Goal: Task Accomplishment & Management: Manage account settings

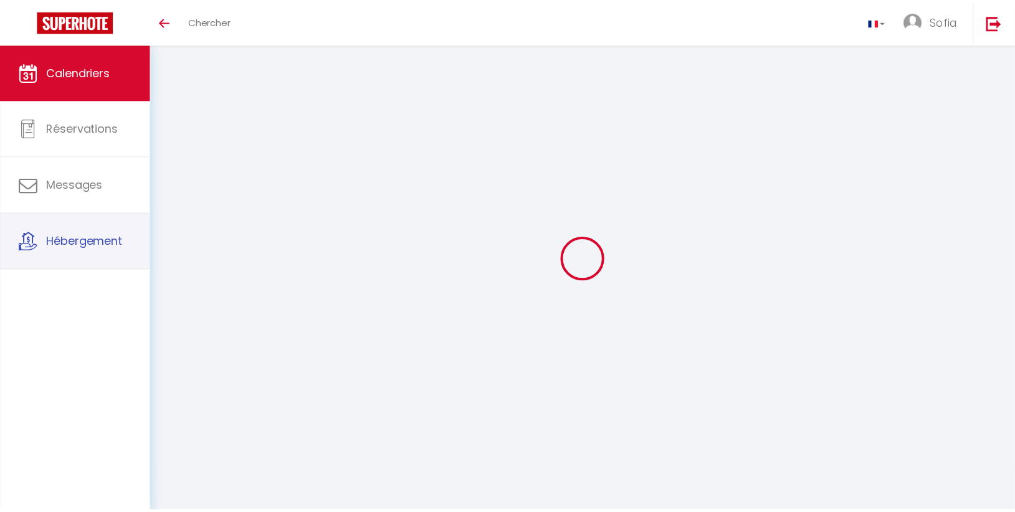
scroll to position [65, 0]
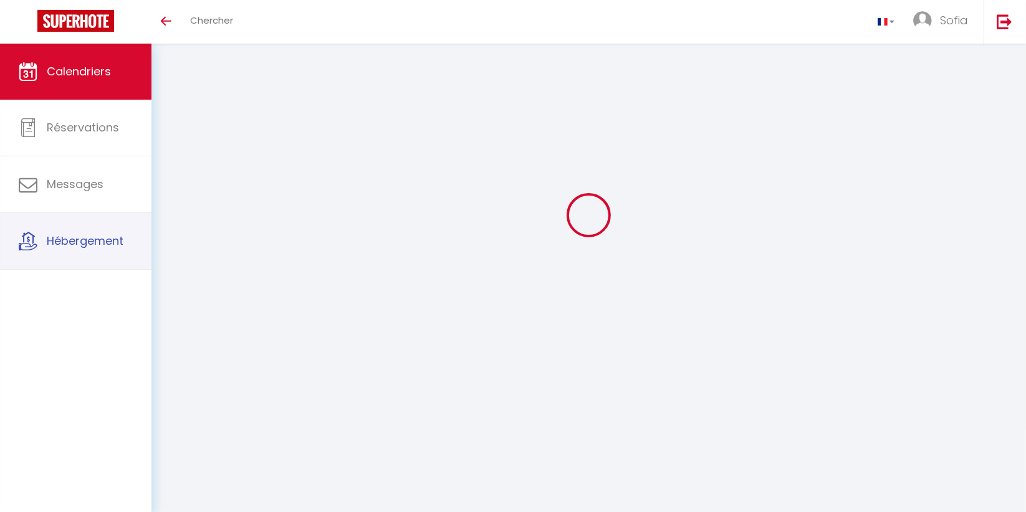
select select
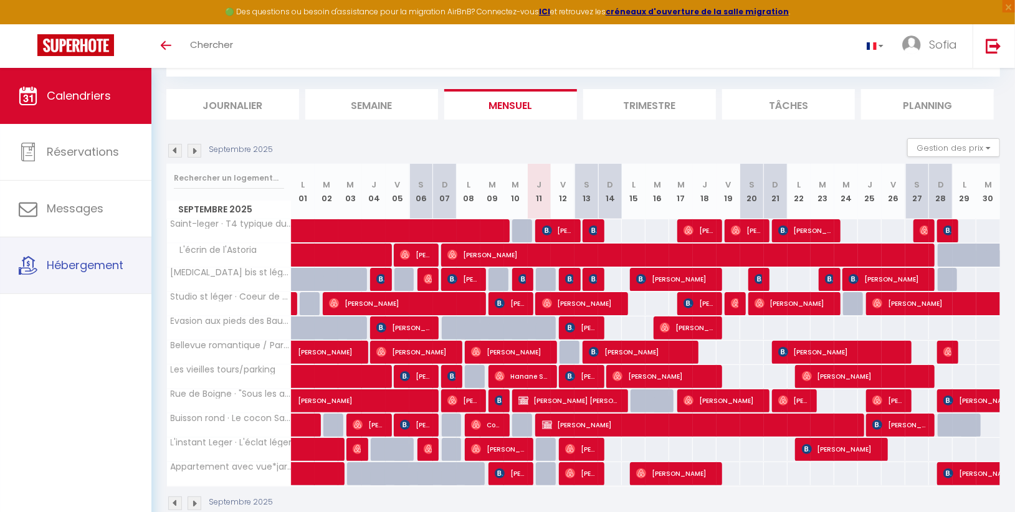
select select
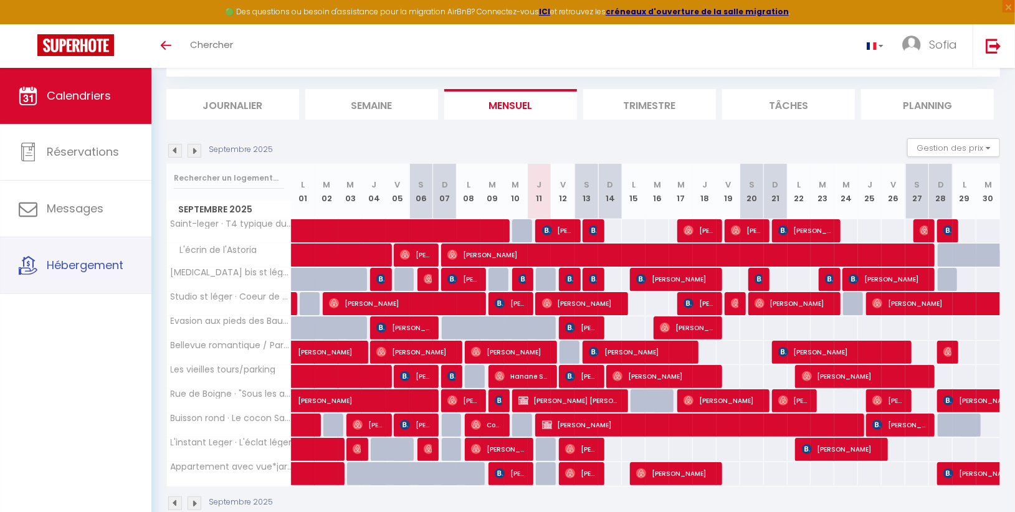
select select
click at [734, 305] on img at bounding box center [736, 303] width 10 height 10
select select "OK"
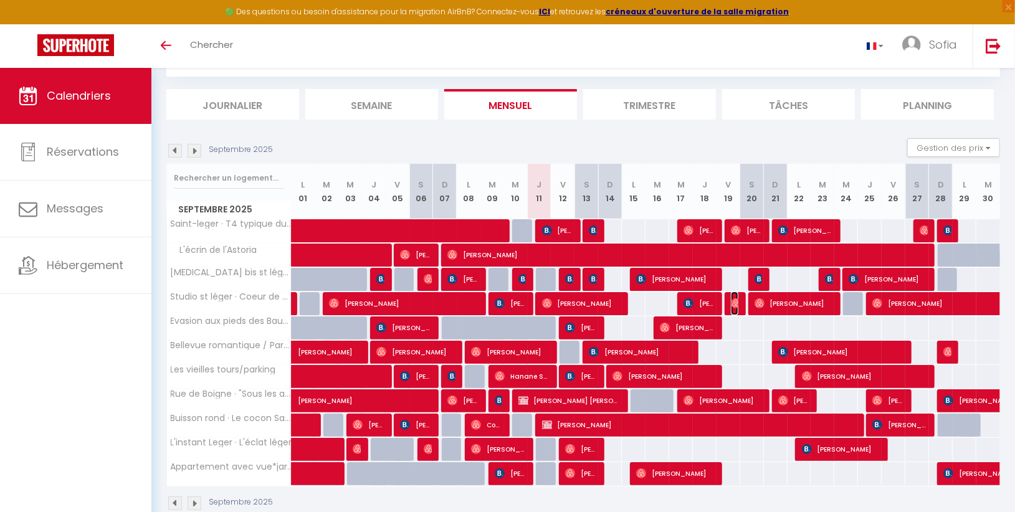
select select "OK"
select select "0"
select select "1"
select select
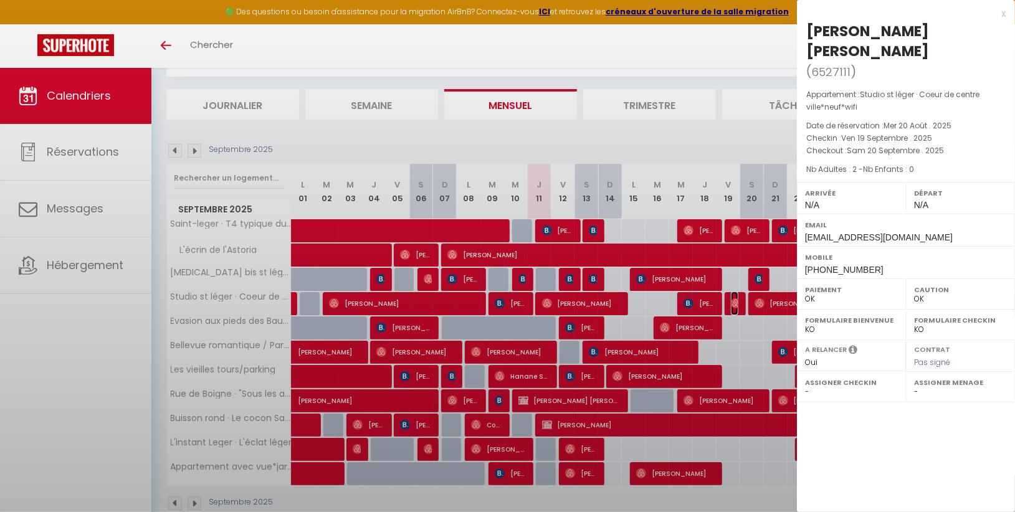
select select "28180"
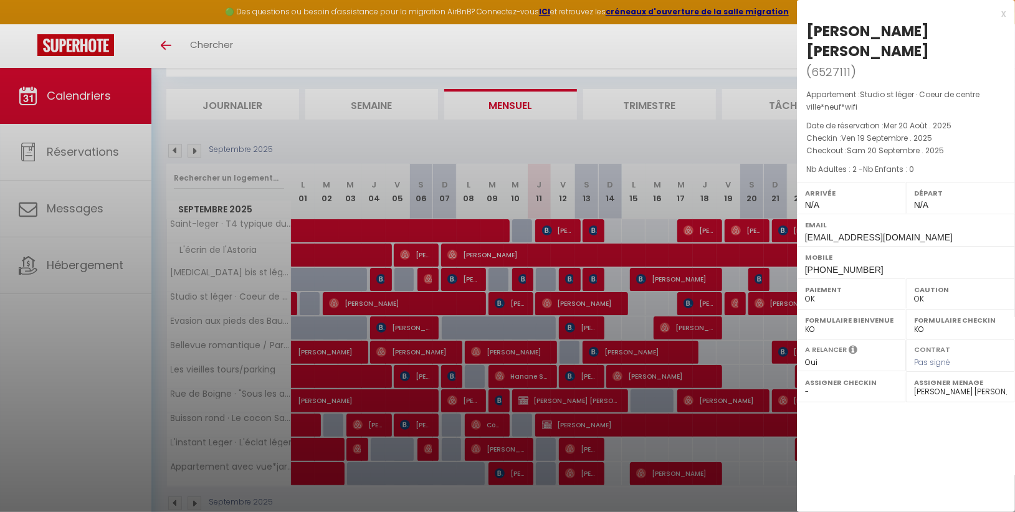
click at [517, 306] on div at bounding box center [507, 256] width 1015 height 512
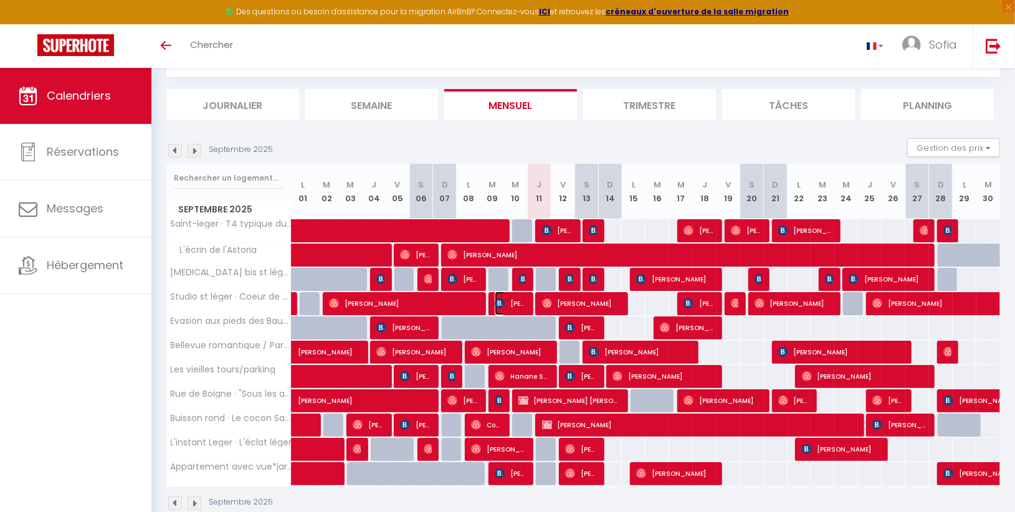
click at [517, 306] on span "[PERSON_NAME] EL ATTAR" at bounding box center [511, 304] width 32 height 24
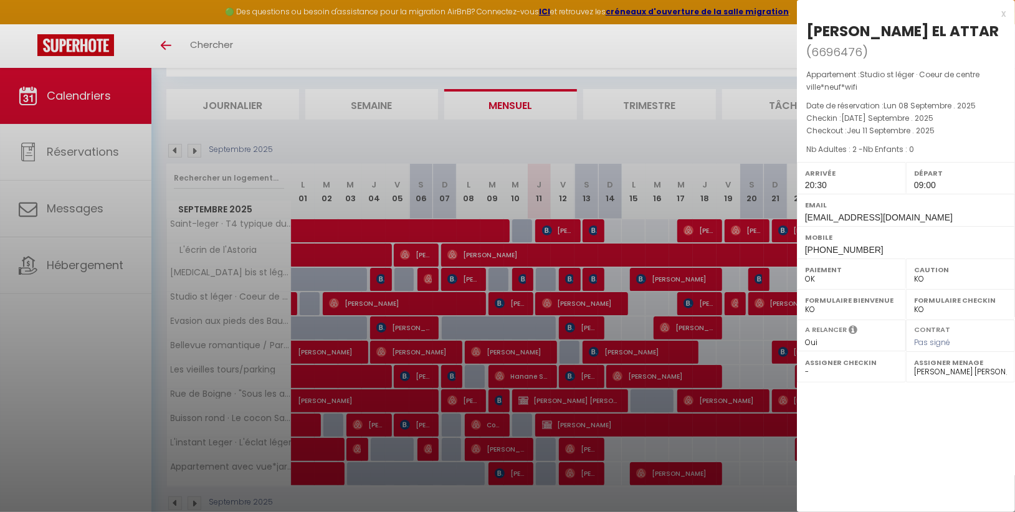
click at [507, 304] on div at bounding box center [507, 256] width 1015 height 512
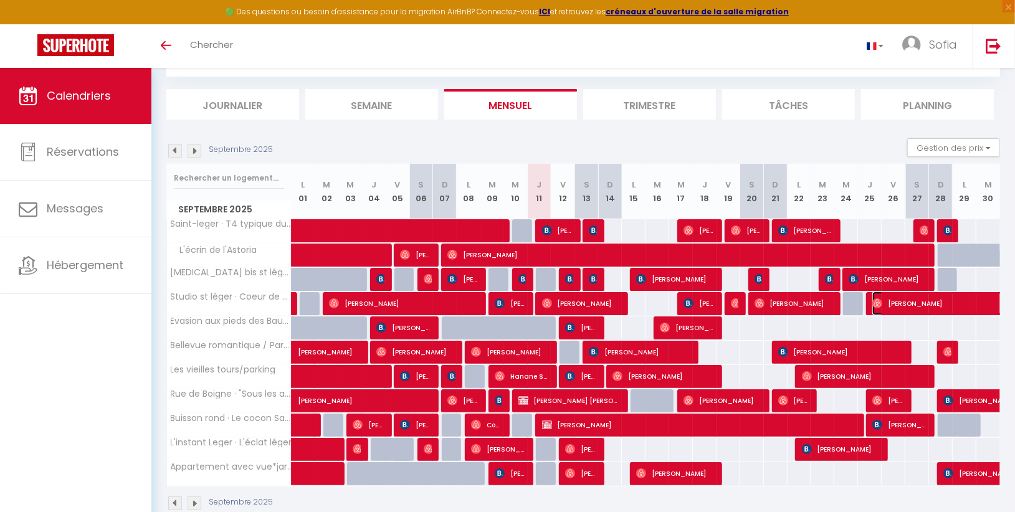
click at [948, 305] on span "[PERSON_NAME]" at bounding box center [986, 304] width 229 height 24
select select "OK"
select select "0"
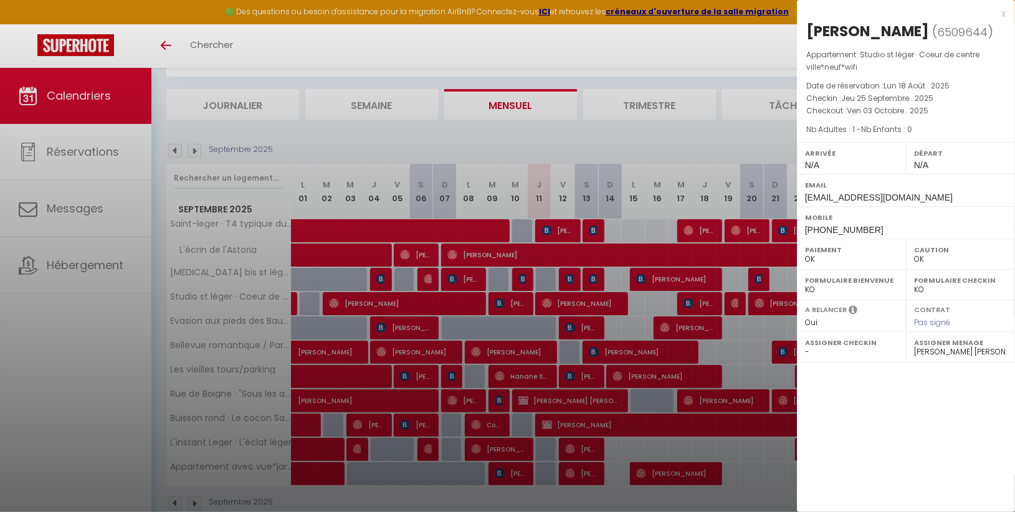
click at [681, 294] on div at bounding box center [507, 256] width 1015 height 512
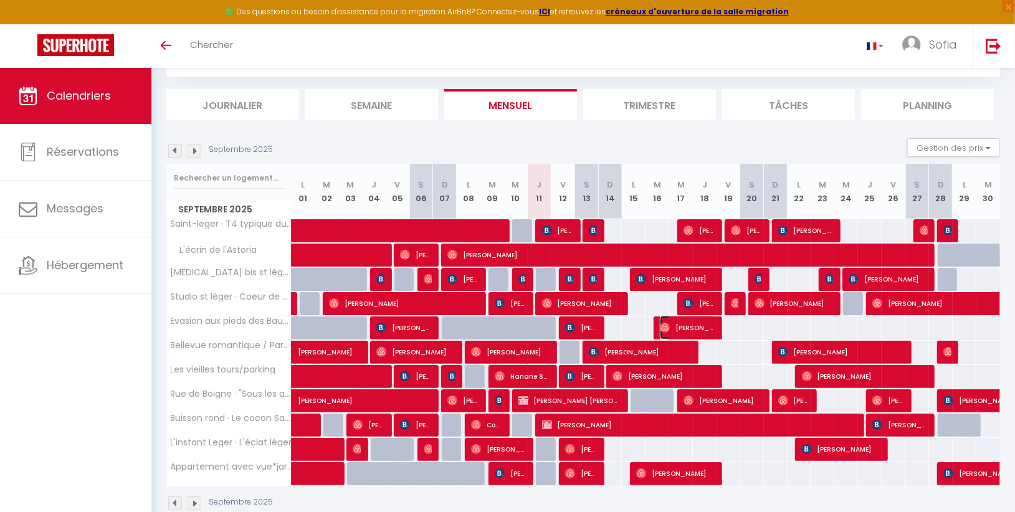
click at [687, 322] on span "[PERSON_NAME]" at bounding box center [687, 328] width 55 height 24
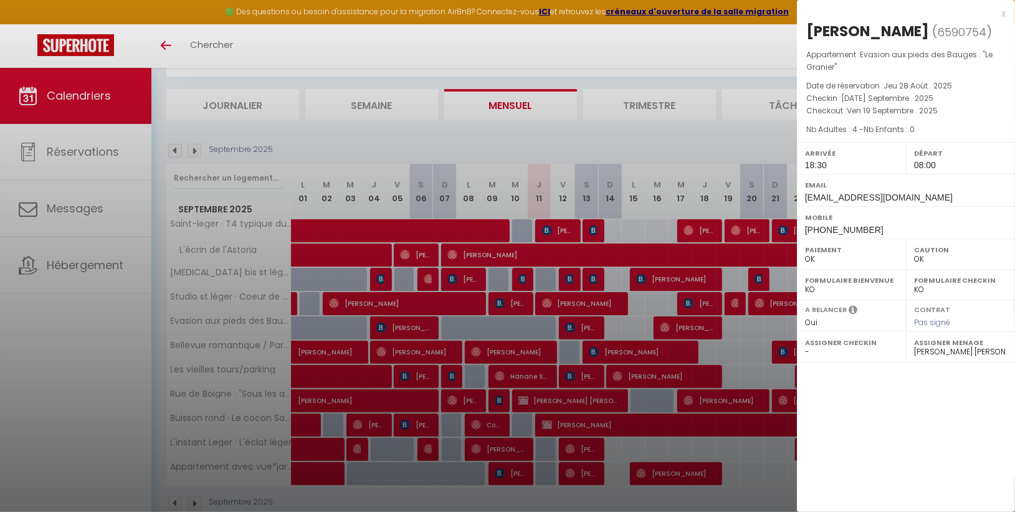
click at [692, 333] on div at bounding box center [507, 256] width 1015 height 512
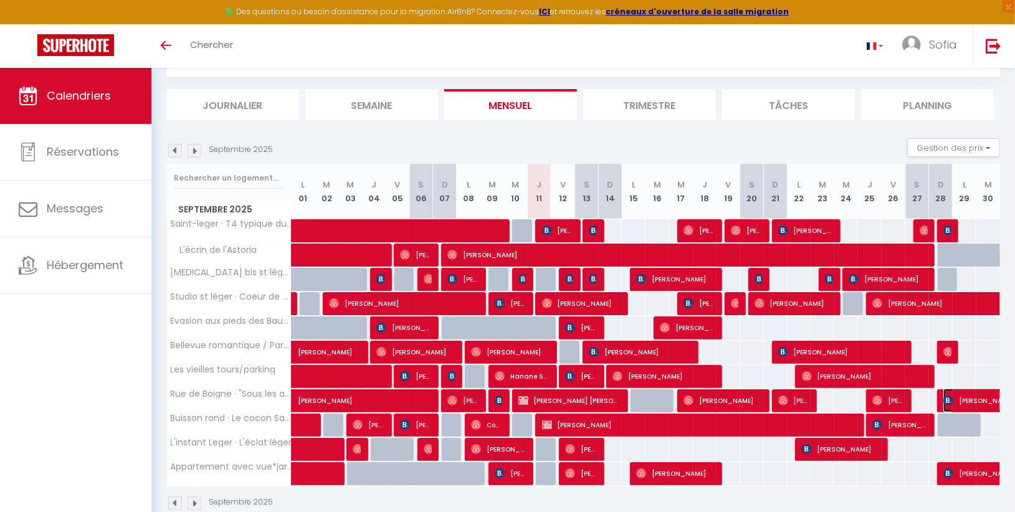
click at [978, 397] on span "[PERSON_NAME]" at bounding box center [1014, 401] width 143 height 24
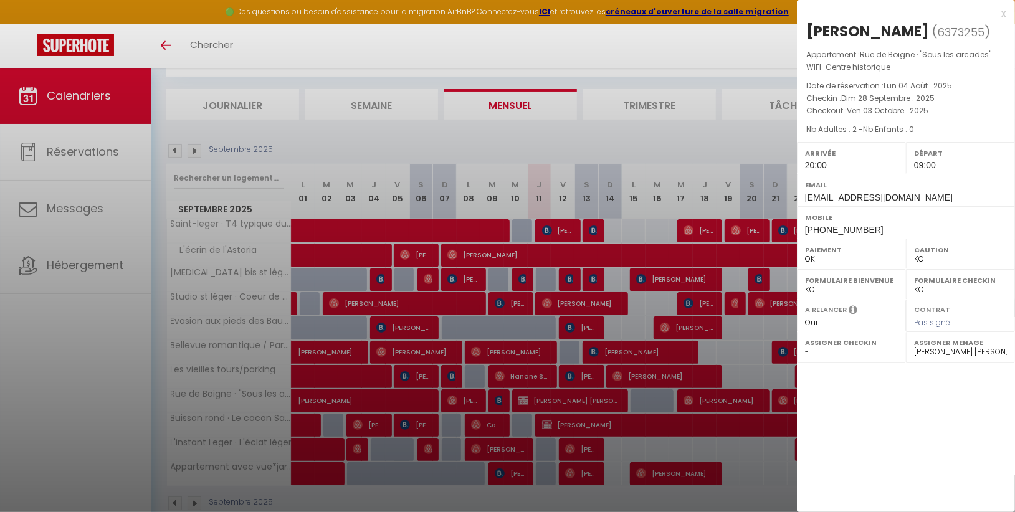
click at [756, 398] on div at bounding box center [507, 256] width 1015 height 512
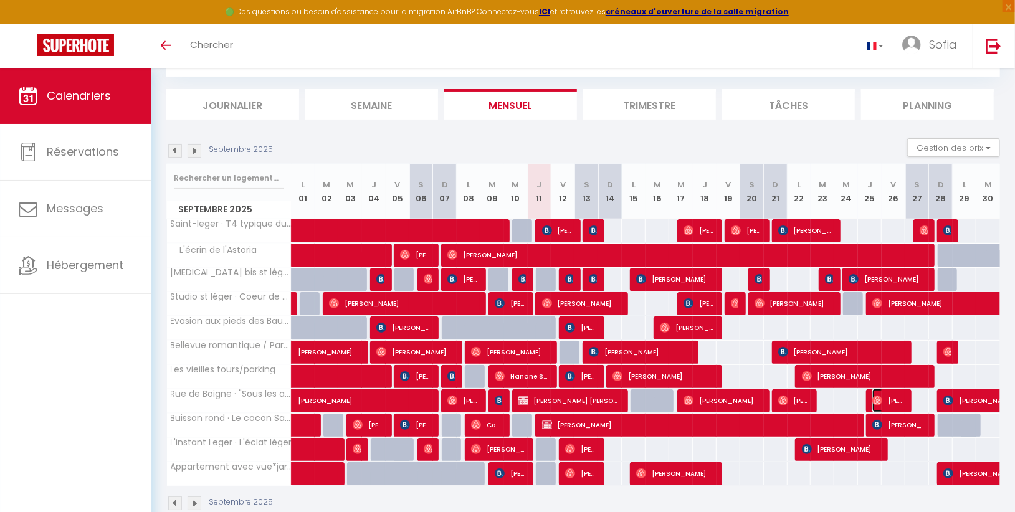
click at [892, 399] on span "[PERSON_NAME]" at bounding box center [888, 401] width 32 height 24
select select "OK"
select select "22534"
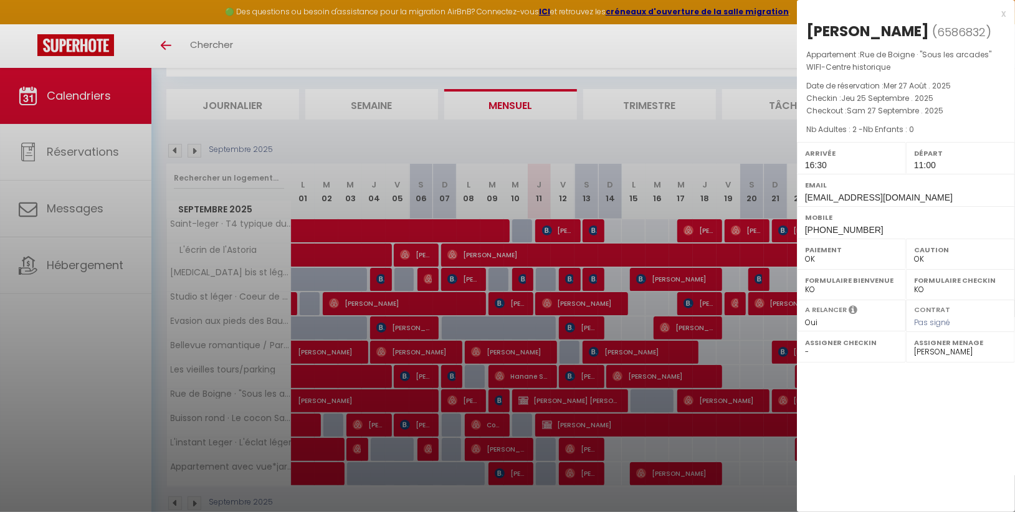
click at [783, 383] on div at bounding box center [507, 256] width 1015 height 512
